Goal: Transaction & Acquisition: Purchase product/service

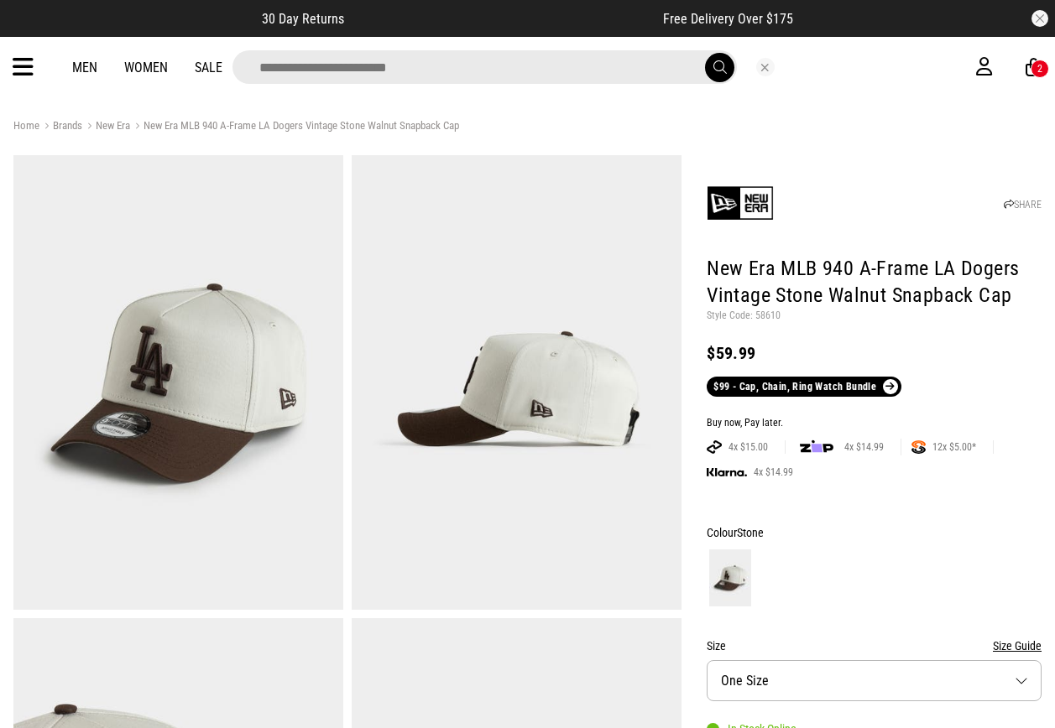
click at [617, 74] on input "search" at bounding box center [484, 67] width 504 height 34
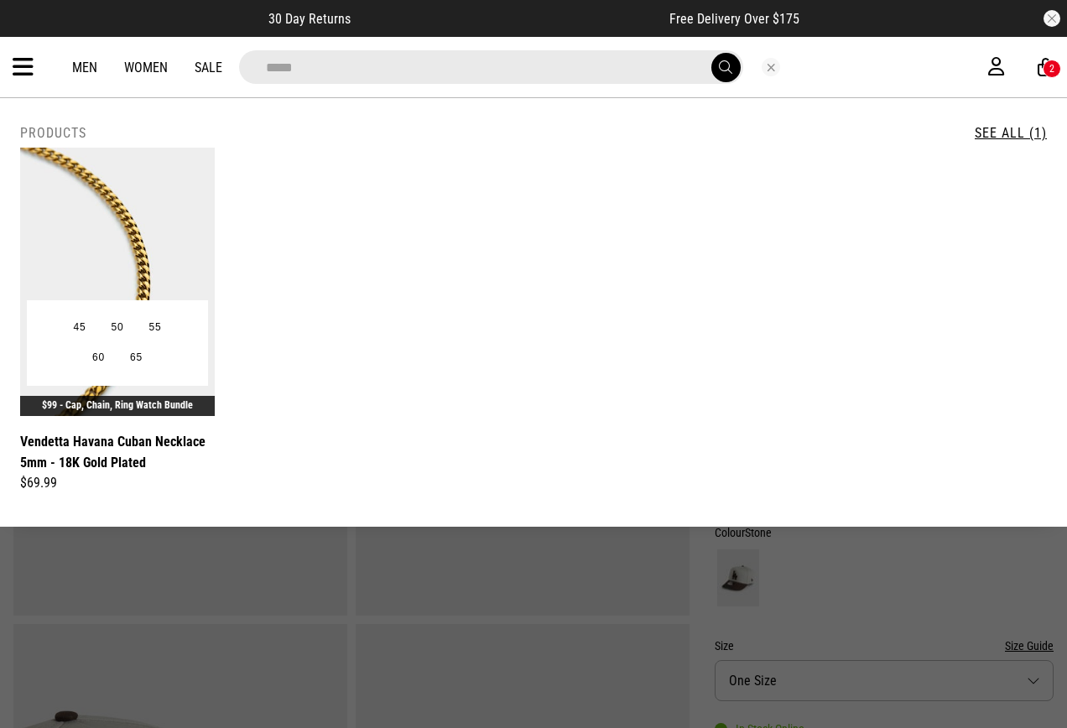
type input "*****"
click at [149, 243] on img at bounding box center [117, 282] width 195 height 268
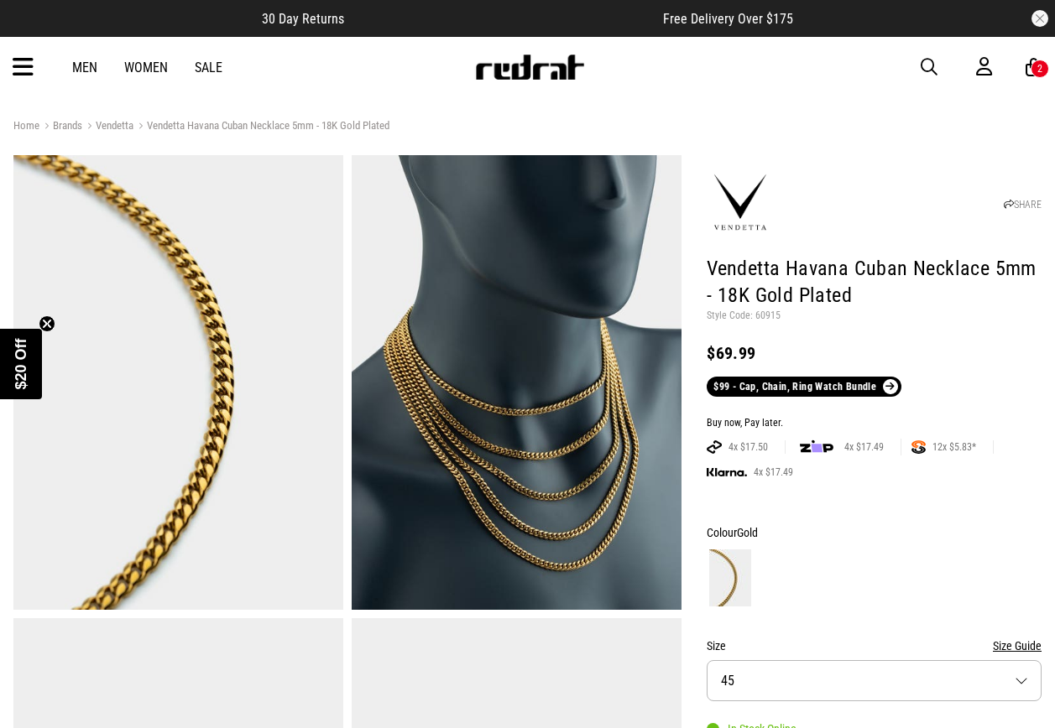
click at [928, 66] on span "button" at bounding box center [928, 67] width 17 height 20
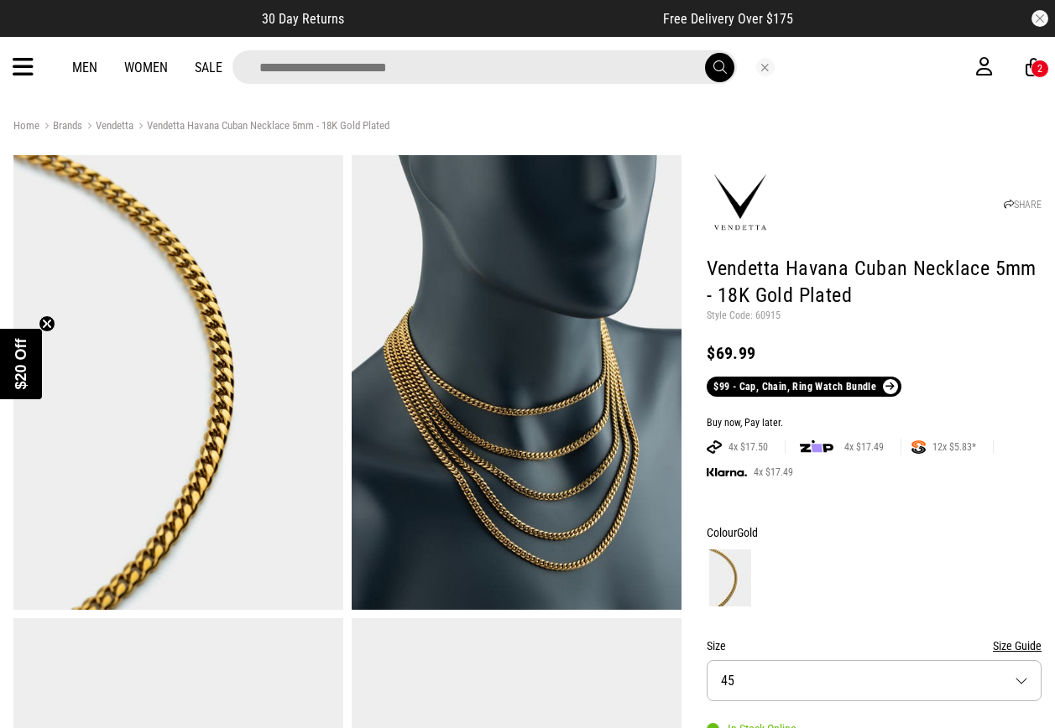
click at [526, 69] on input "search" at bounding box center [484, 67] width 504 height 34
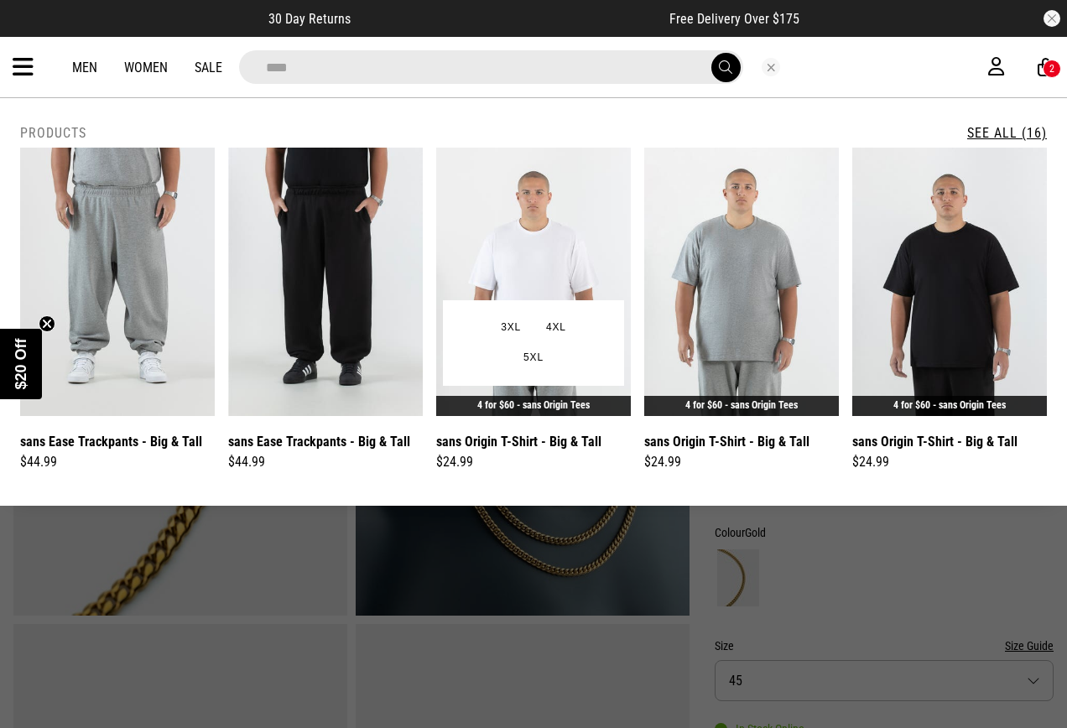
type input "****"
click at [518, 228] on img at bounding box center [533, 282] width 195 height 268
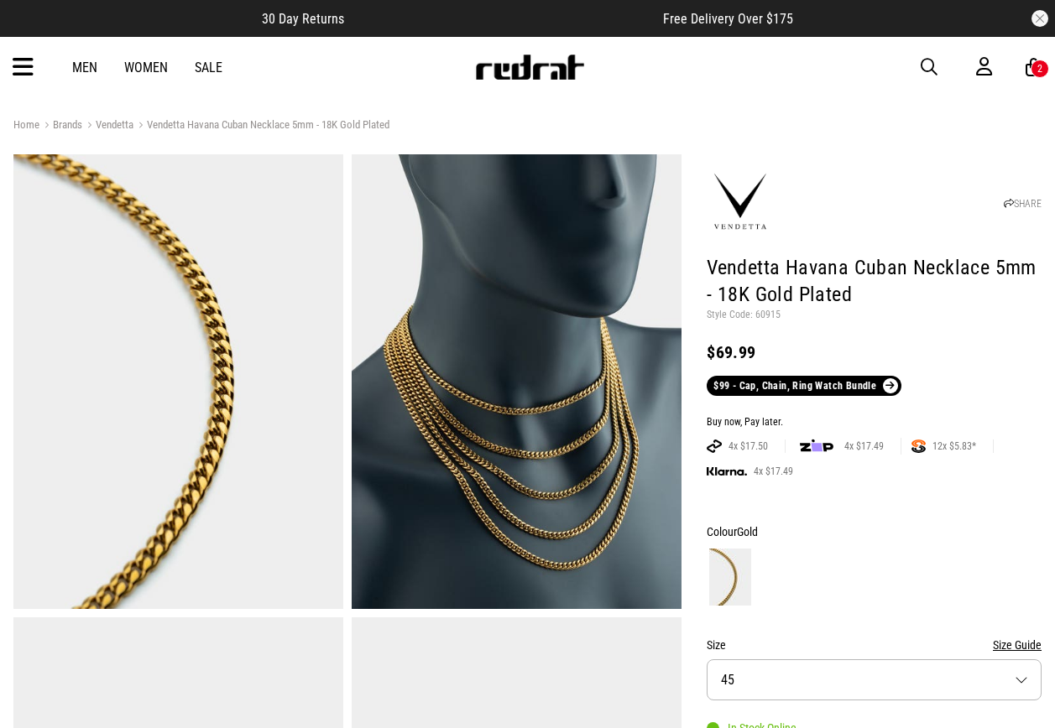
click at [923, 60] on span "button" at bounding box center [928, 67] width 17 height 20
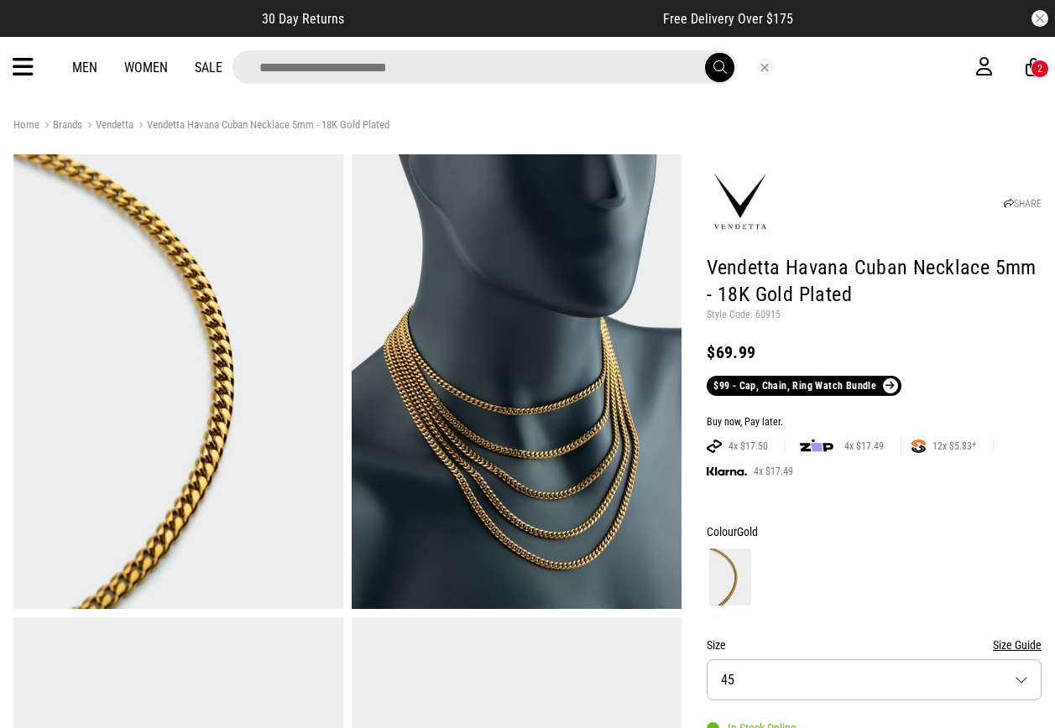
click at [618, 68] on input "search" at bounding box center [484, 67] width 504 height 34
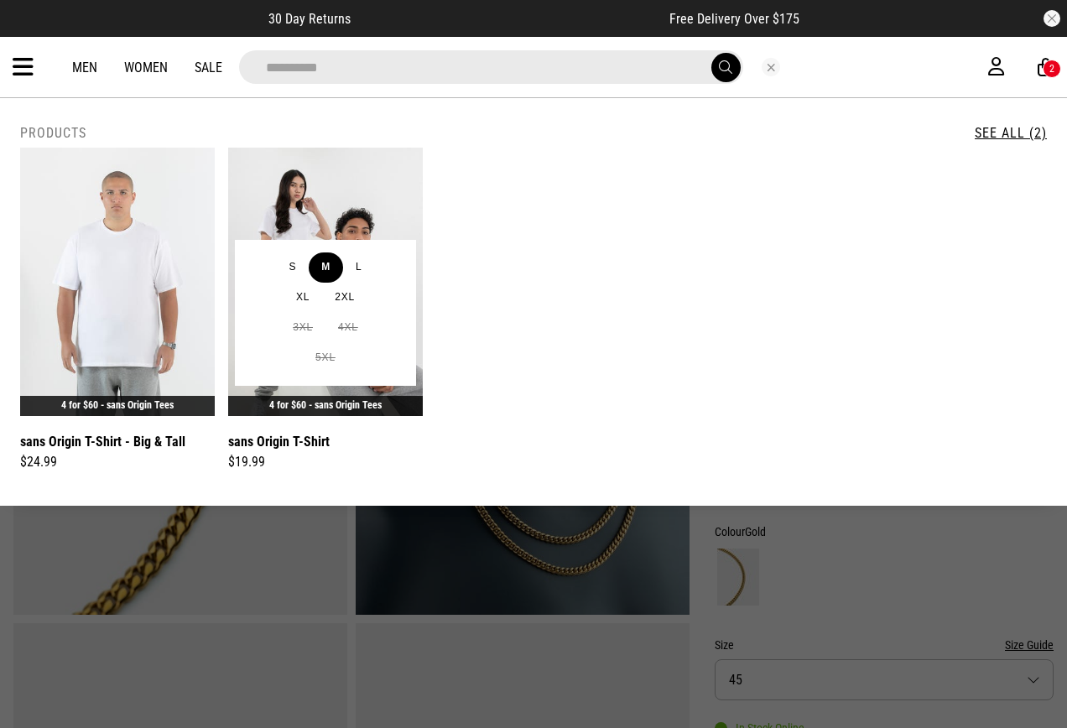
type input "**********"
click at [316, 280] on button "M" at bounding box center [326, 268] width 34 height 30
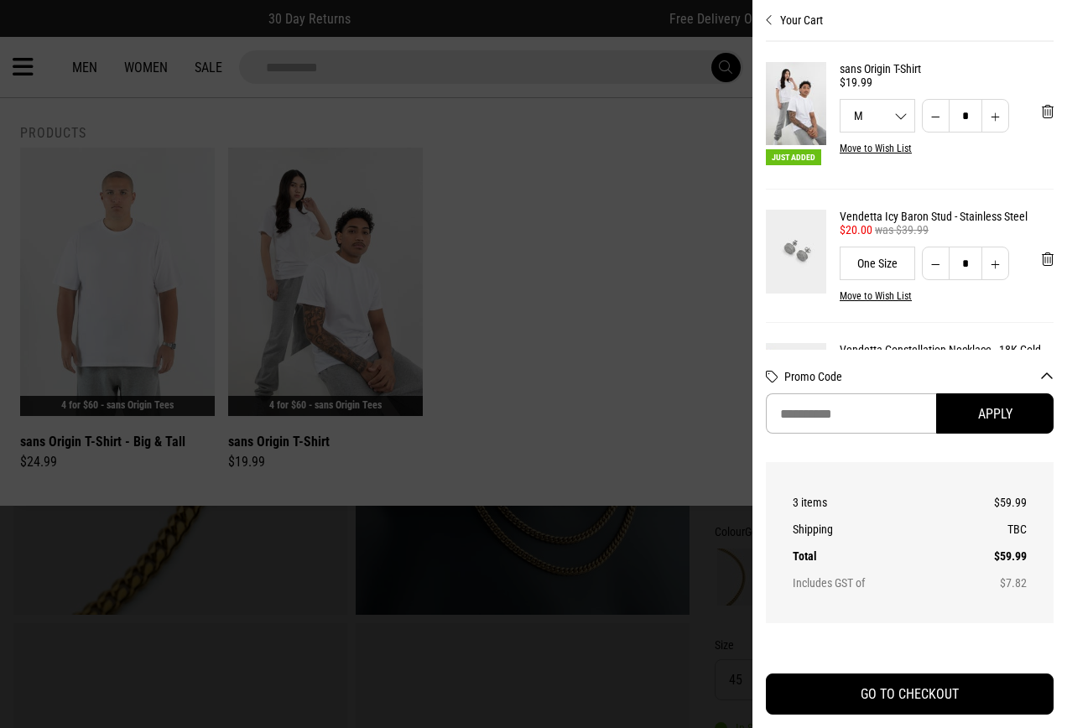
click at [349, 194] on div at bounding box center [533, 364] width 1067 height 728
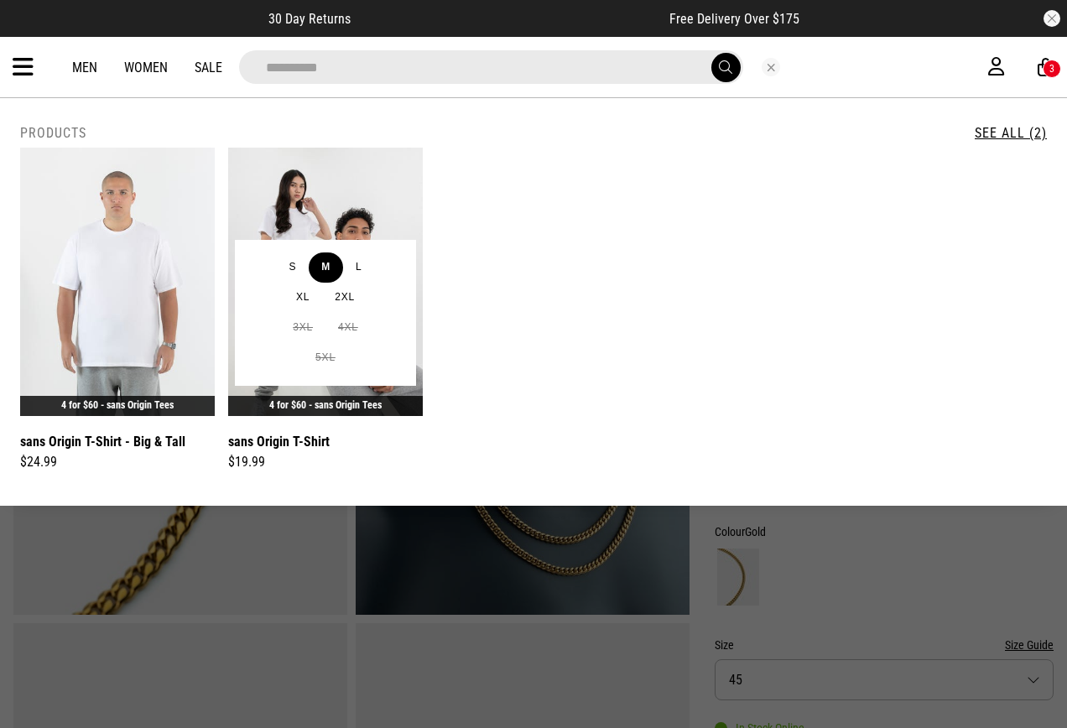
click at [331, 259] on button "M" at bounding box center [326, 268] width 34 height 30
click at [383, 97] on header "**********" at bounding box center [533, 67] width 1067 height 60
type input "*"
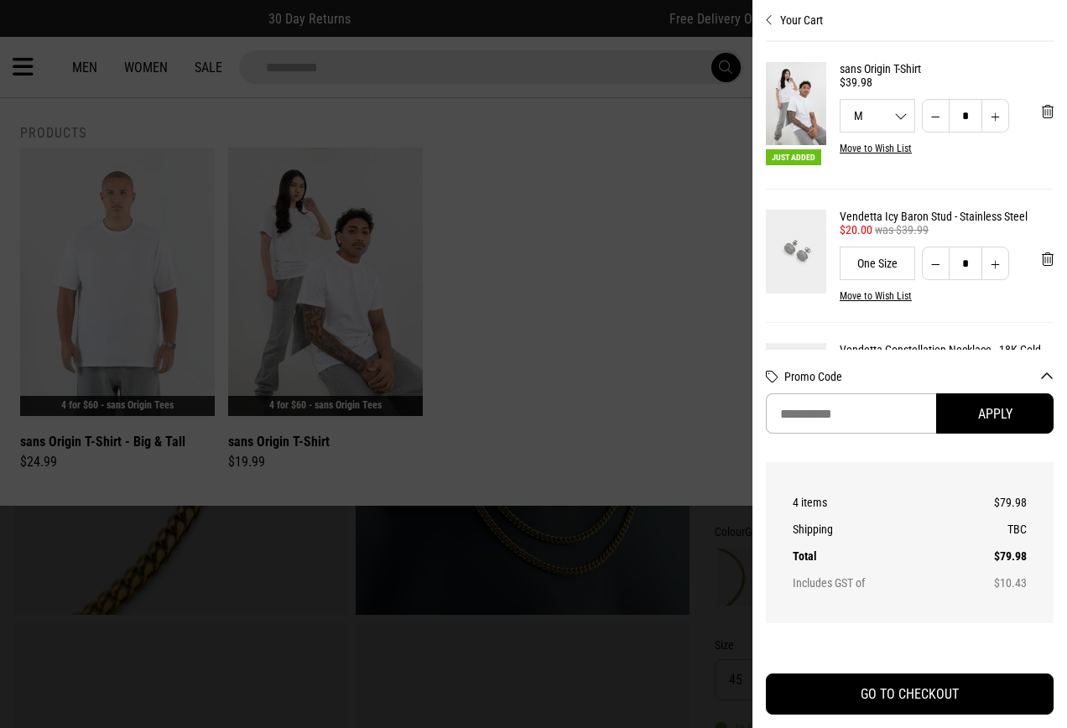
click at [374, 189] on div at bounding box center [533, 364] width 1067 height 728
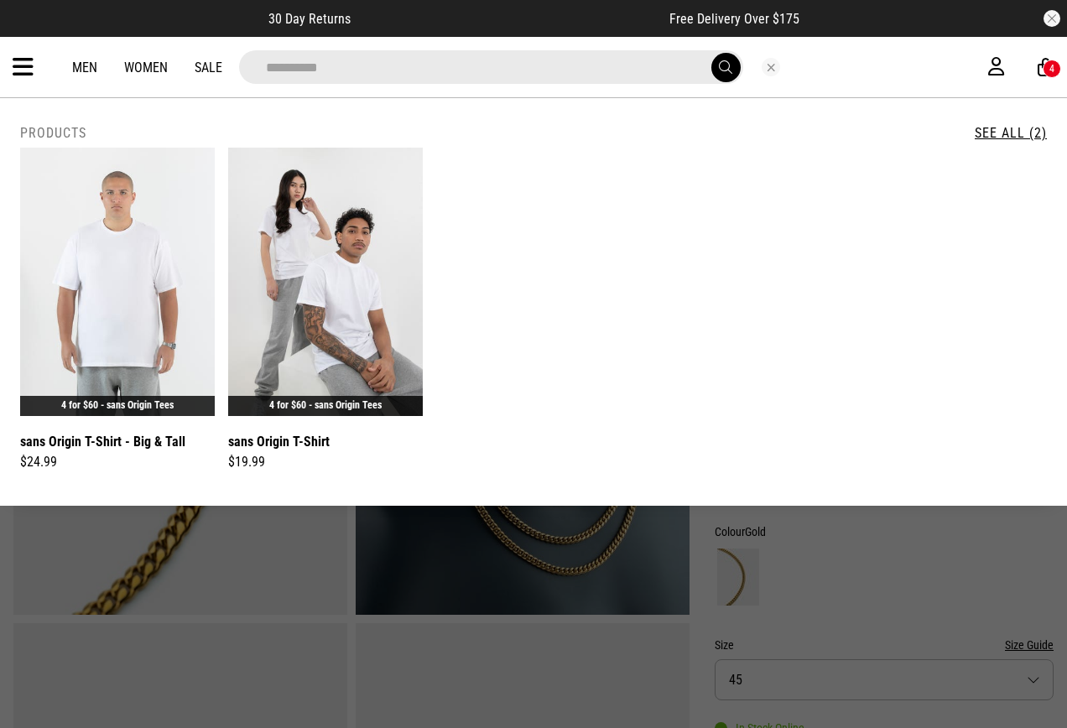
click at [373, 189] on div at bounding box center [533, 364] width 1067 height 728
click at [372, 189] on img at bounding box center [325, 282] width 195 height 268
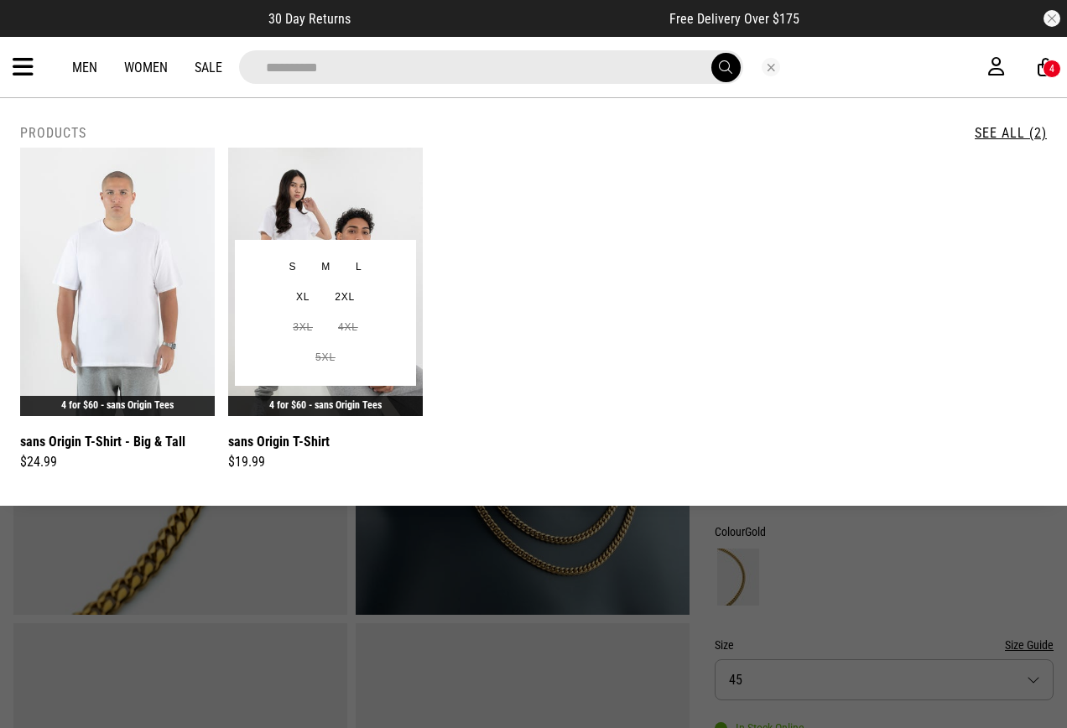
click at [373, 189] on img at bounding box center [325, 282] width 195 height 268
click at [373, 187] on img at bounding box center [325, 282] width 195 height 268
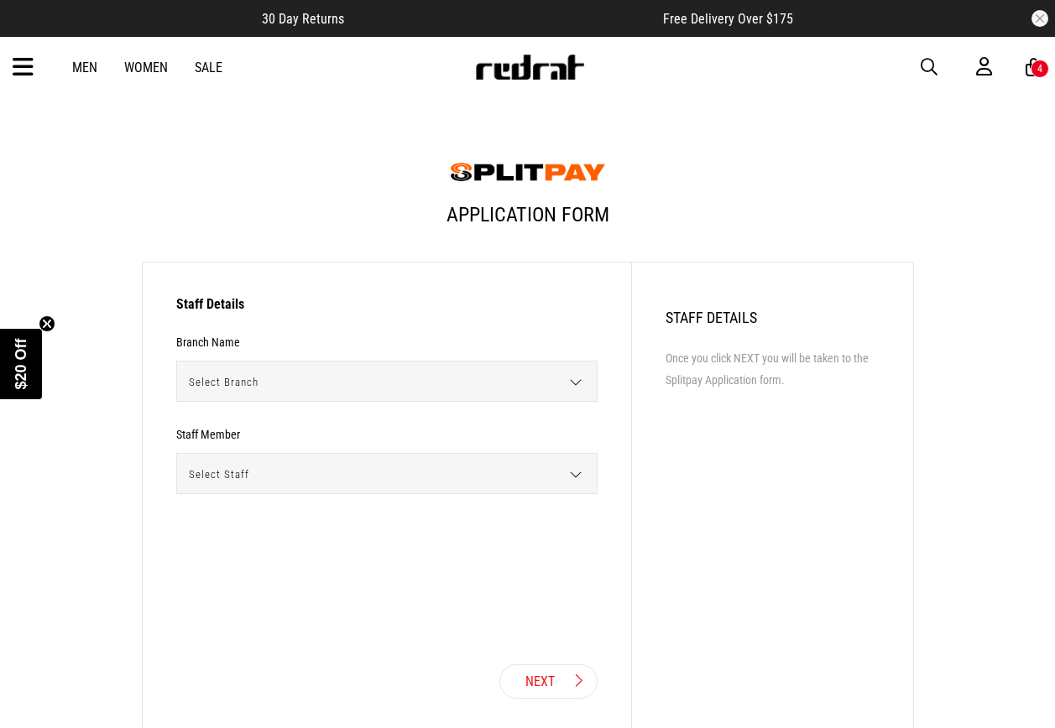
drag, startPoint x: 816, startPoint y: 338, endPoint x: 388, endPoint y: 385, distance: 430.5
click at [388, 385] on span "Select Branch" at bounding box center [381, 382] width 408 height 41
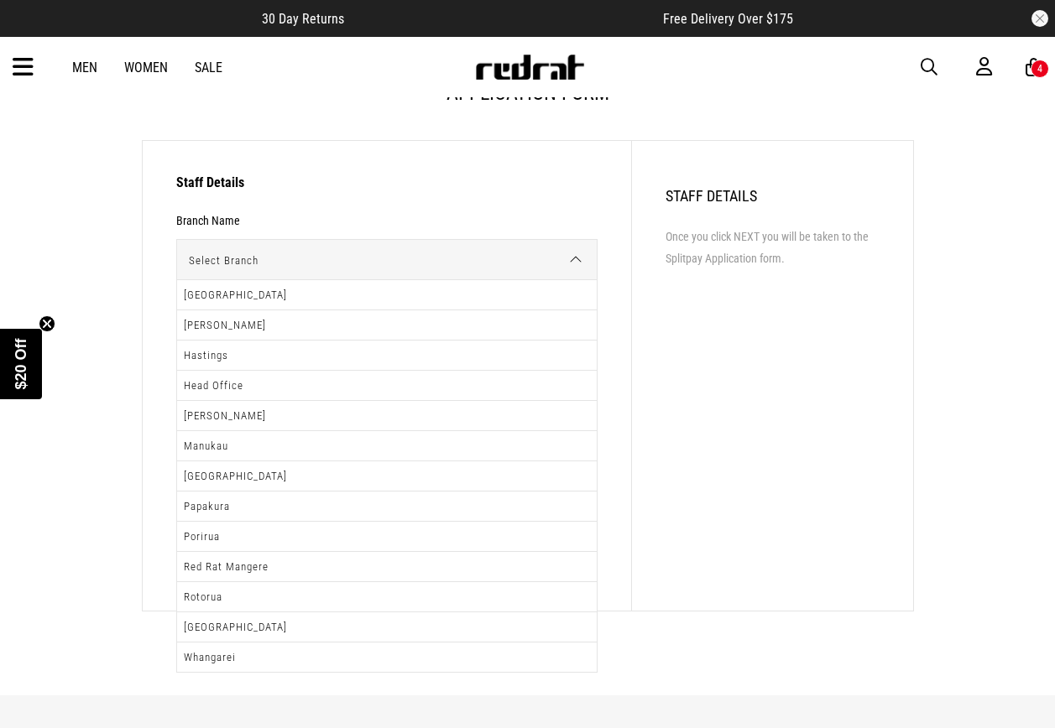
scroll to position [420, 0]
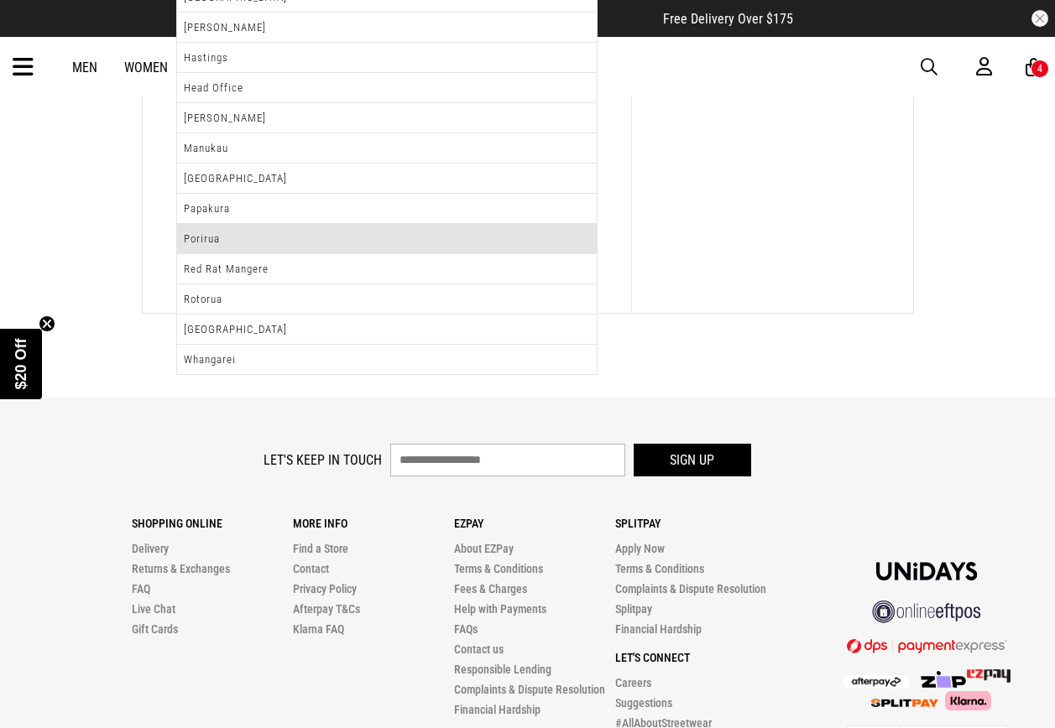
click at [268, 238] on li "Porirua" at bounding box center [387, 239] width 420 height 30
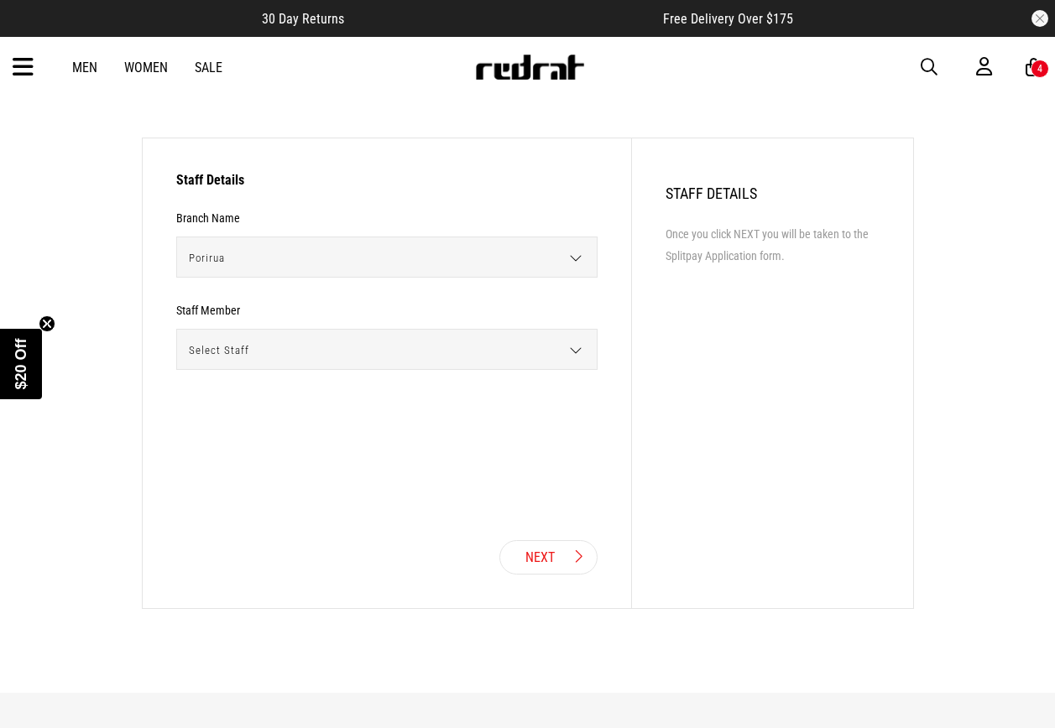
scroll to position [84, 0]
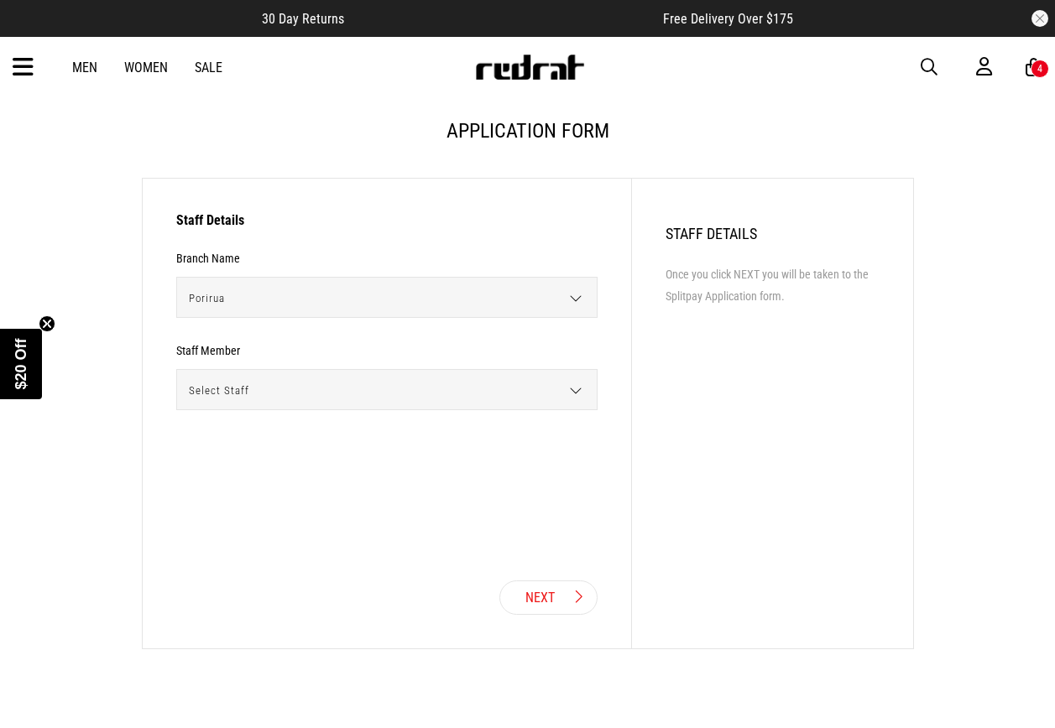
click at [302, 404] on span "Select Staff" at bounding box center [381, 390] width 408 height 41
click at [305, 395] on span "Select Staff" at bounding box center [381, 390] width 408 height 41
